Goal: Transaction & Acquisition: Purchase product/service

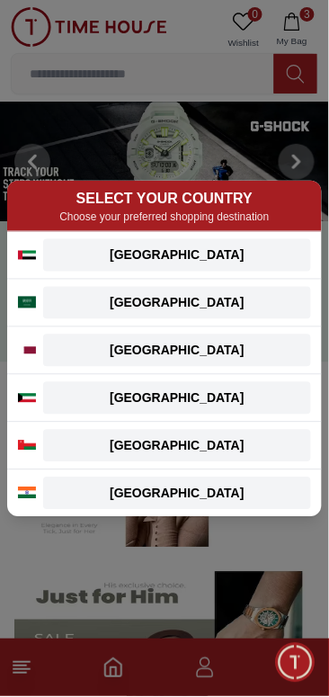
click at [226, 256] on div "[GEOGRAPHIC_DATA]" at bounding box center [177, 256] width 247 height 18
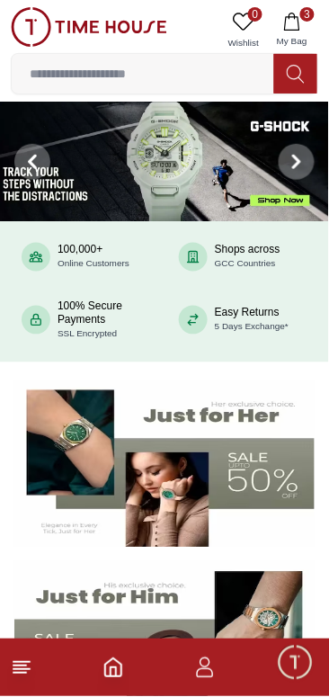
click at [307, 34] on span "My Bag" at bounding box center [292, 40] width 45 height 13
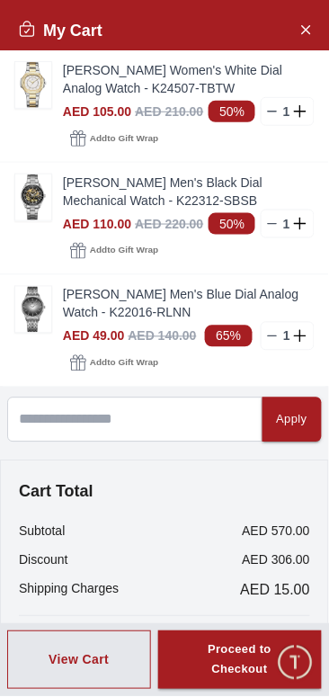
scroll to position [14, 0]
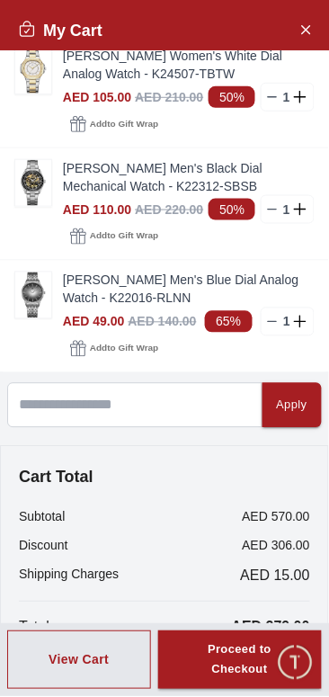
click at [223, 652] on div "Proceed to Checkout" at bounding box center [240, 661] width 99 height 41
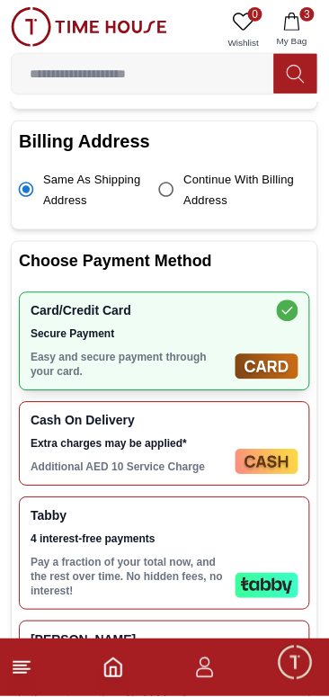
scroll to position [550, 0]
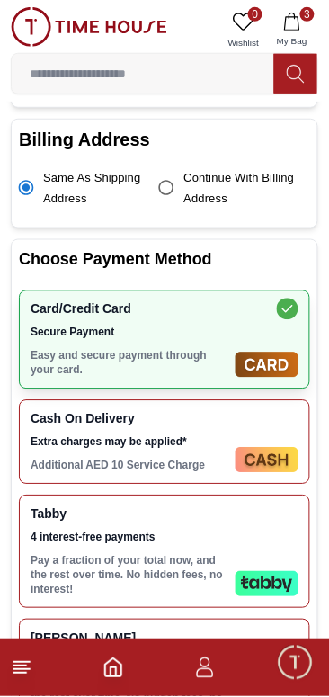
click at [271, 516] on div "Tabby 4 interest-free payments Pay a fraction of your total now, and the rest o…" at bounding box center [164, 552] width 291 height 113
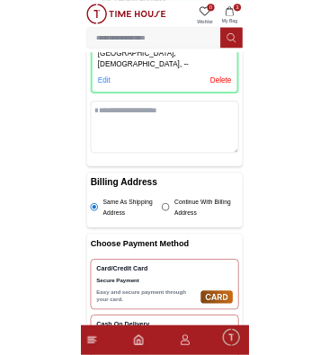
scroll to position [330, 0]
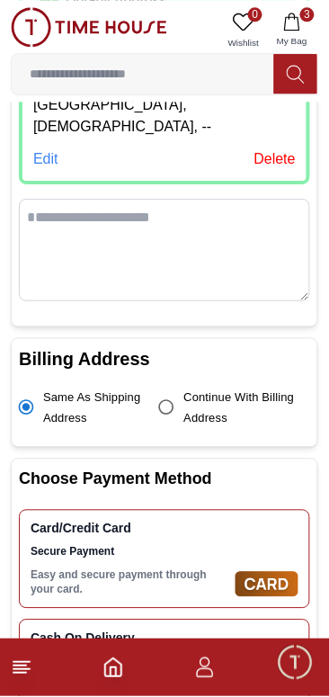
click at [159, 199] on textarea at bounding box center [164, 250] width 291 height 103
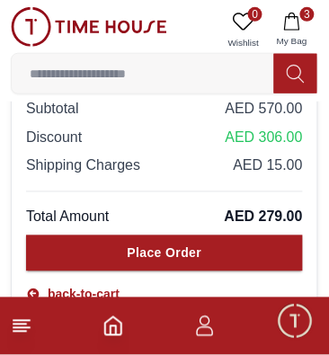
scroll to position [1606, 0]
type textarea "**********"
click at [74, 256] on button "Place Order" at bounding box center [164, 254] width 277 height 36
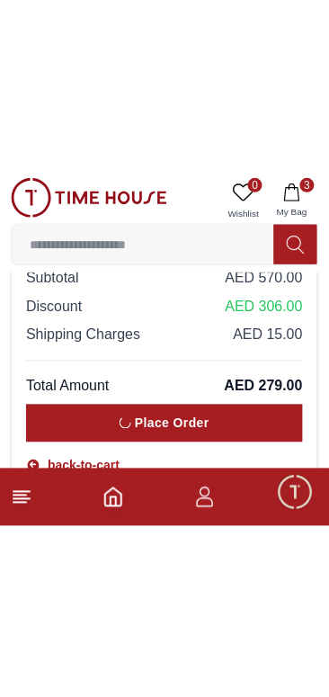
scroll to position [1267, 0]
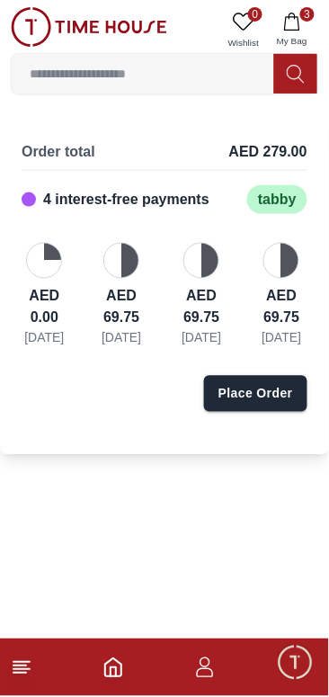
click at [119, 272] on div at bounding box center [121, 261] width 36 height 36
click at [130, 256] on div at bounding box center [121, 261] width 36 height 36
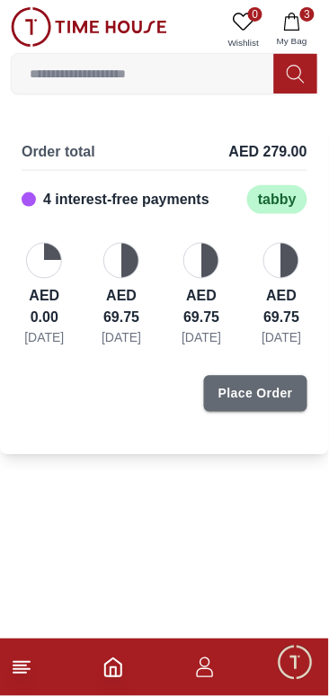
click at [256, 403] on div "Place Order" at bounding box center [256, 394] width 75 height 18
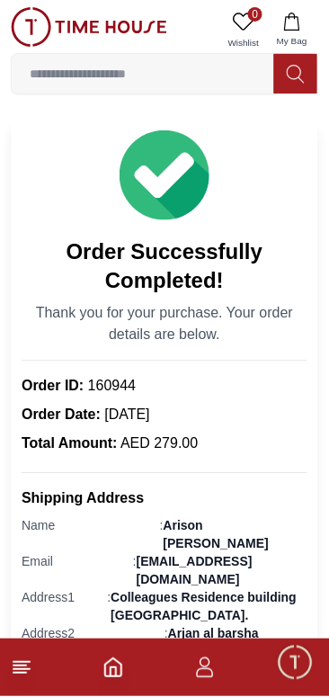
click at [113, 674] on icon "Home" at bounding box center [114, 669] width 22 height 22
